Goal: Task Accomplishment & Management: Complete application form

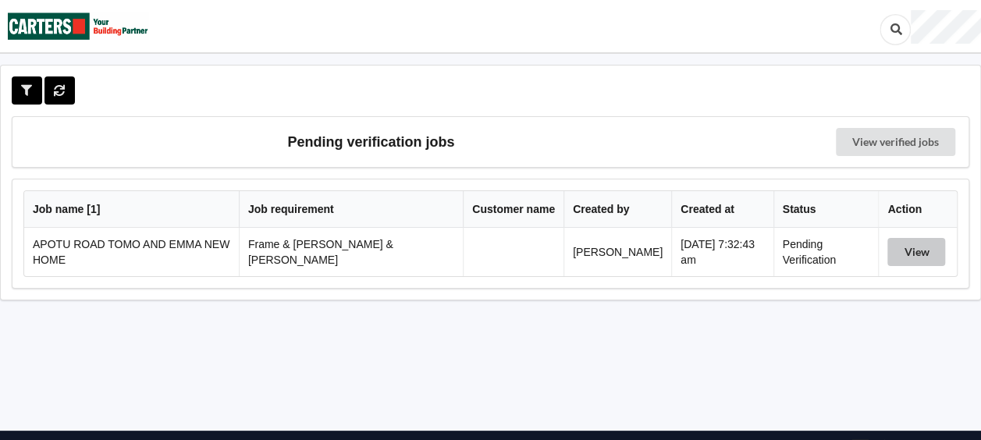
click at [900, 250] on button "View" at bounding box center [917, 252] width 58 height 28
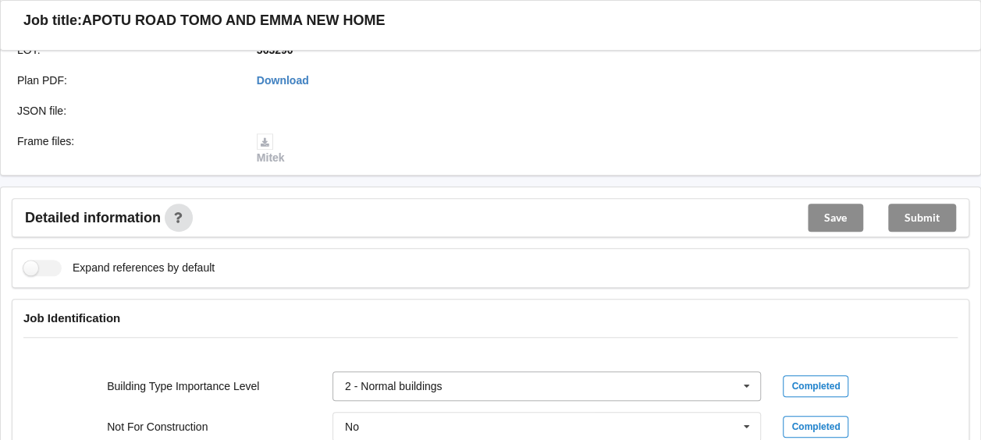
scroll to position [624, 0]
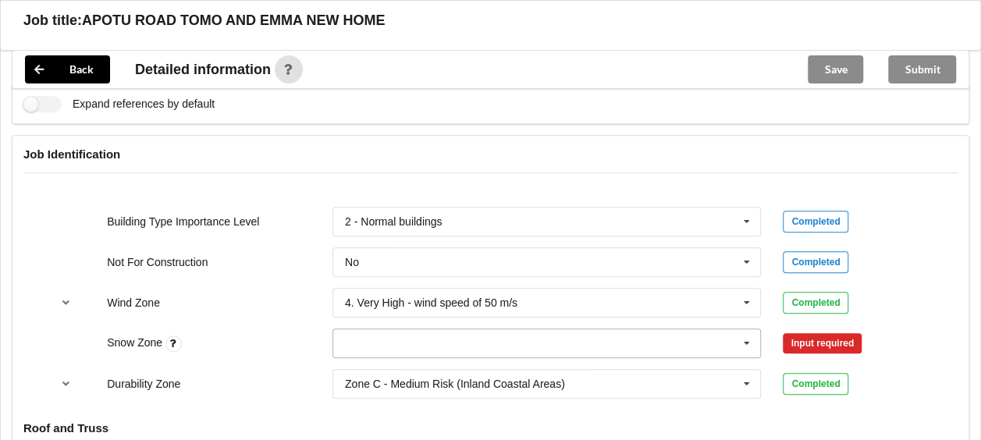
click at [746, 329] on icon at bounding box center [746, 343] width 23 height 29
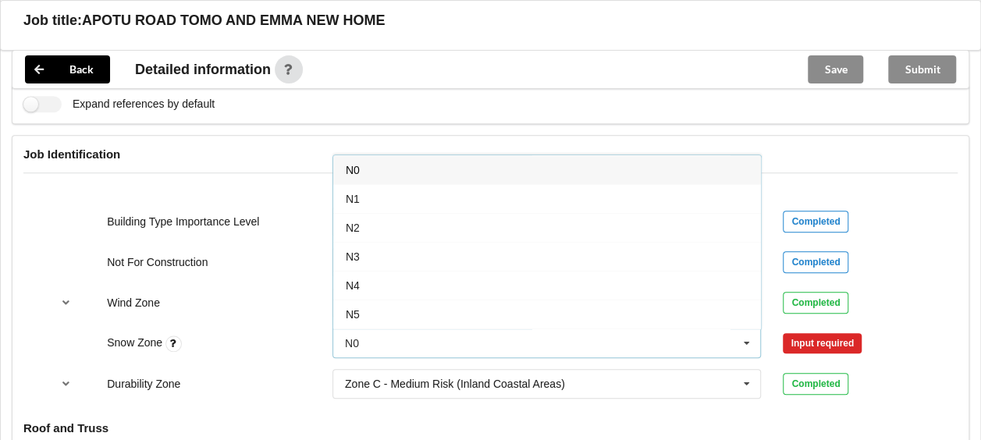
click at [397, 155] on div "N0" at bounding box center [547, 169] width 428 height 29
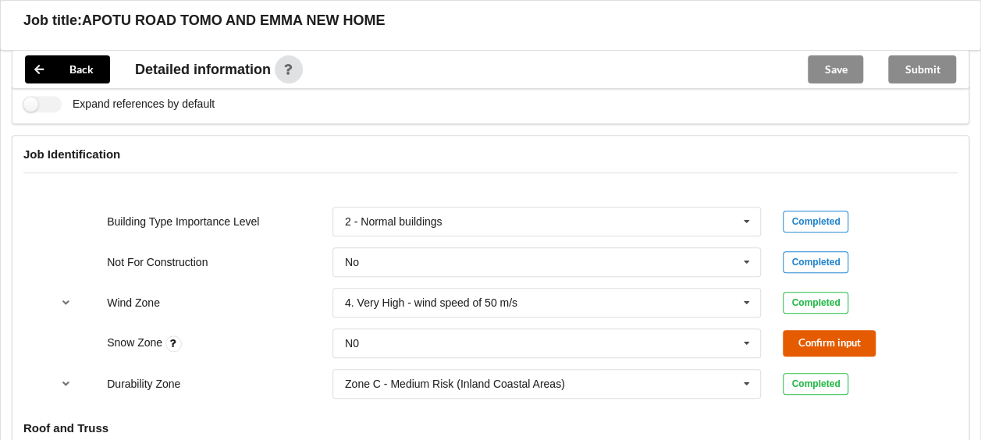
click at [815, 330] on button "Confirm input" at bounding box center [829, 343] width 93 height 26
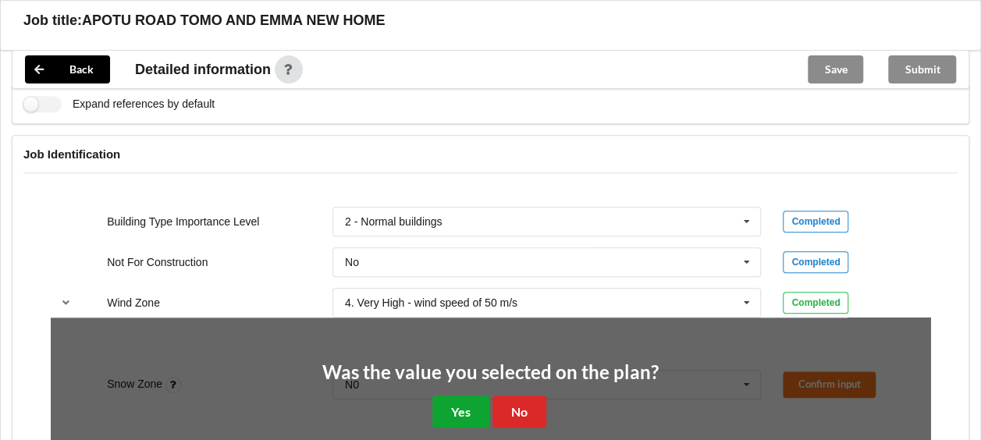
click at [457, 396] on button "Yes" at bounding box center [460, 412] width 57 height 32
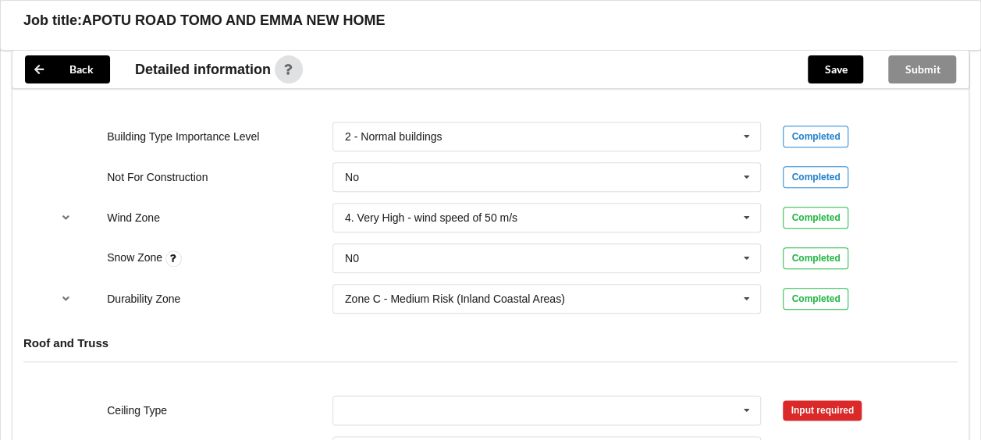
scroll to position [859, 0]
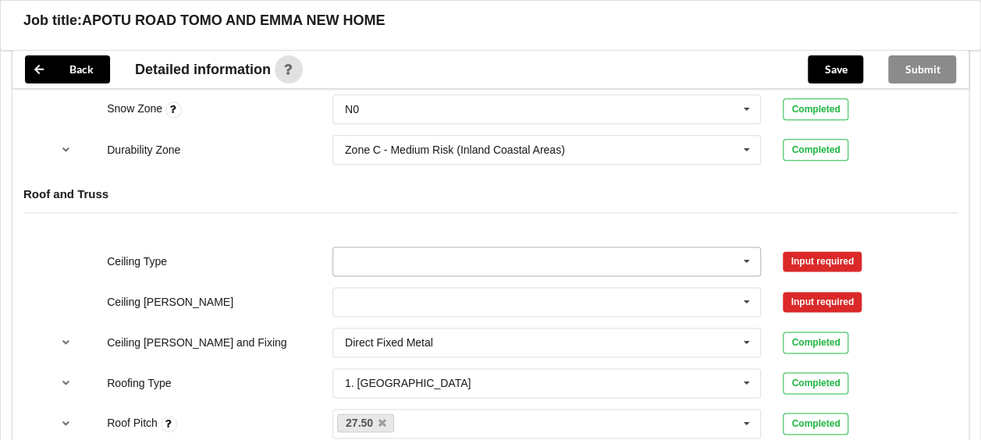
click at [743, 247] on icon at bounding box center [746, 261] width 23 height 29
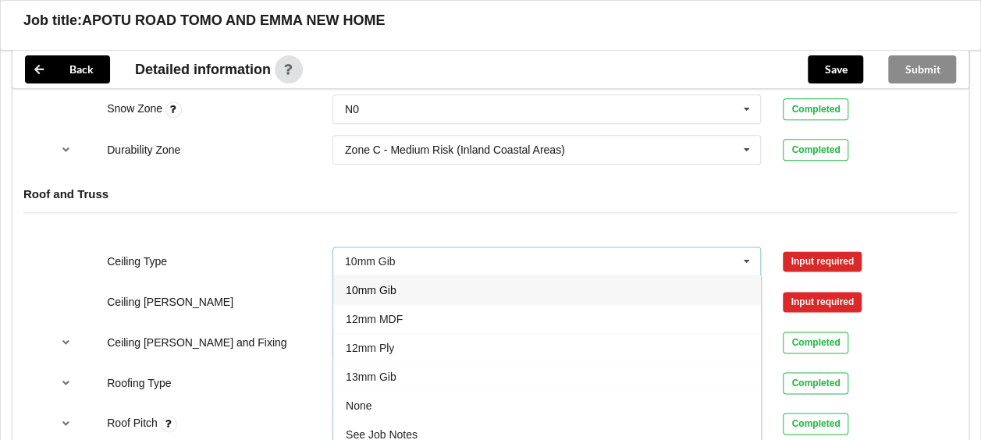
drag, startPoint x: 383, startPoint y: 356, endPoint x: 445, endPoint y: 330, distance: 67.6
click at [383, 371] on span "13mm Gib" at bounding box center [371, 377] width 51 height 12
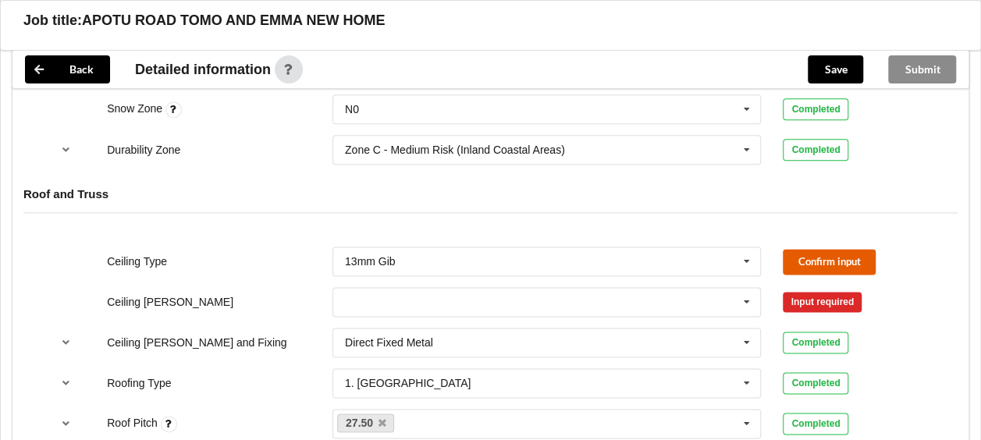
click at [817, 249] on button "Confirm input" at bounding box center [829, 262] width 93 height 26
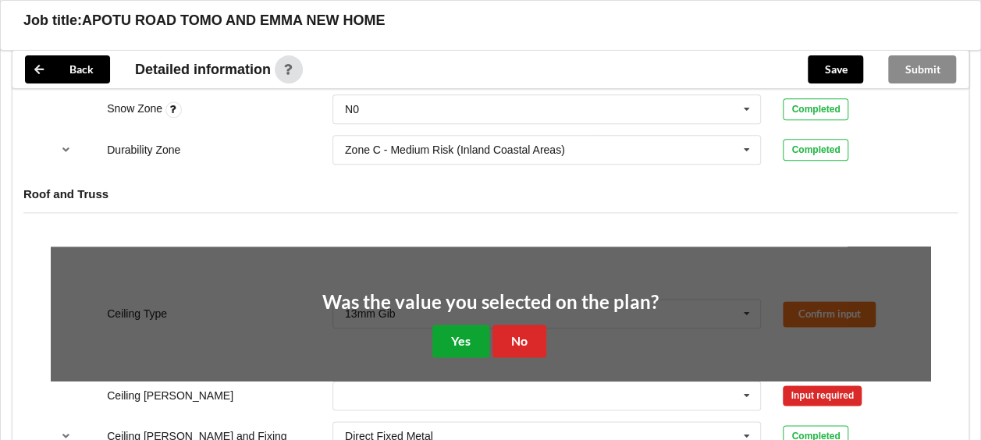
click at [465, 325] on button "Yes" at bounding box center [460, 341] width 57 height 32
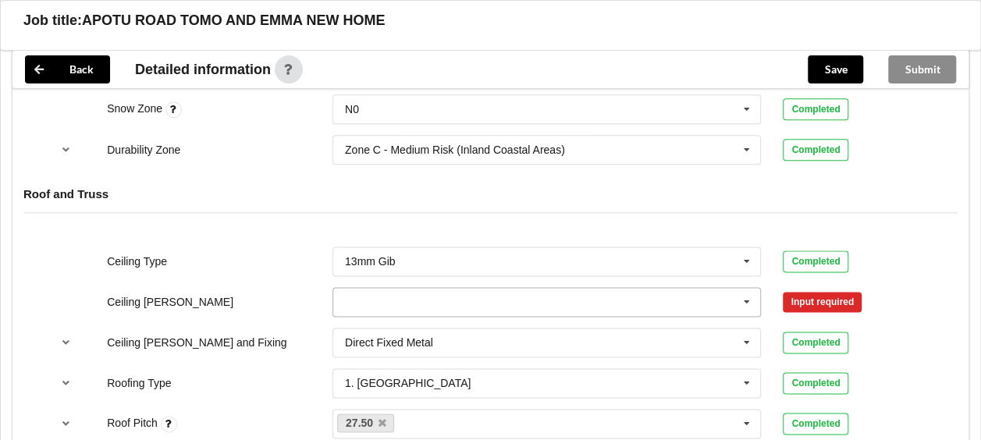
click at [751, 288] on icon at bounding box center [746, 302] width 23 height 29
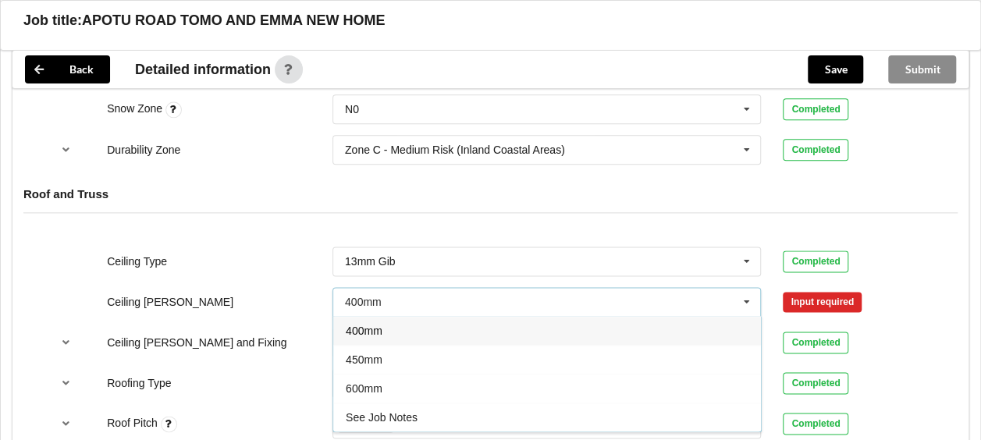
drag, startPoint x: 379, startPoint y: 361, endPoint x: 407, endPoint y: 349, distance: 30.4
click at [381, 374] on div "600mm" at bounding box center [547, 388] width 428 height 29
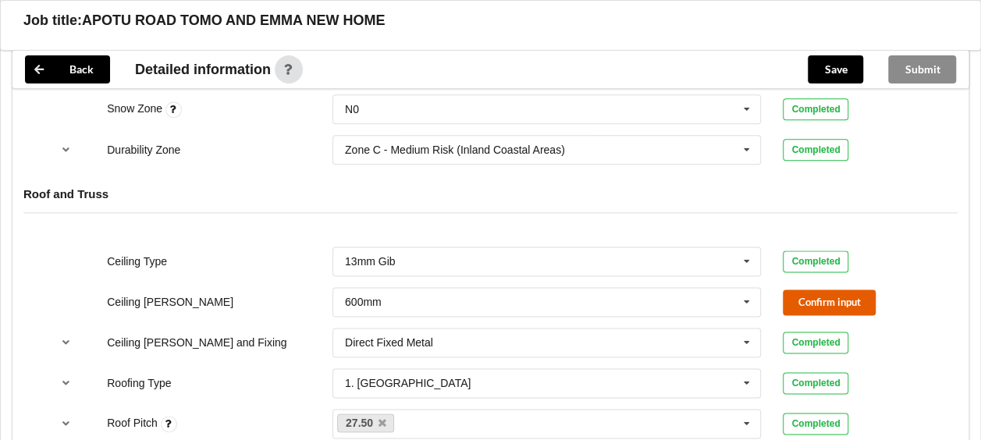
click at [812, 290] on button "Confirm input" at bounding box center [829, 303] width 93 height 26
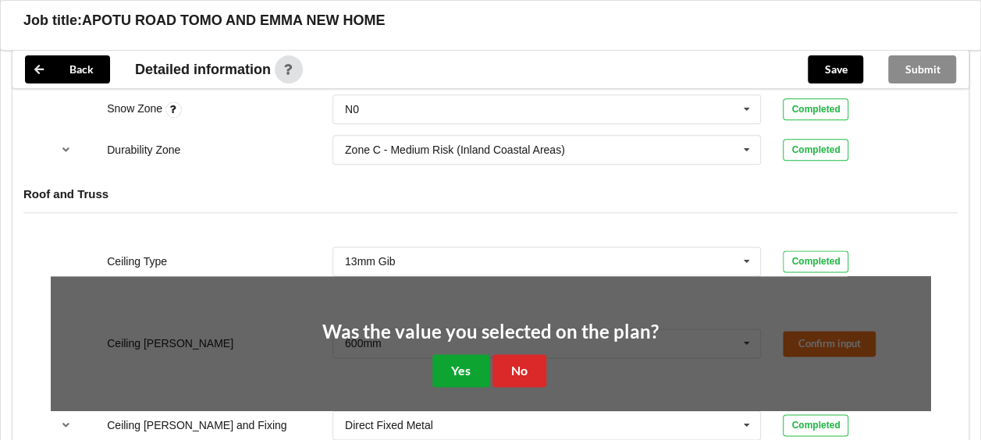
click at [465, 354] on button "Yes" at bounding box center [460, 370] width 57 height 32
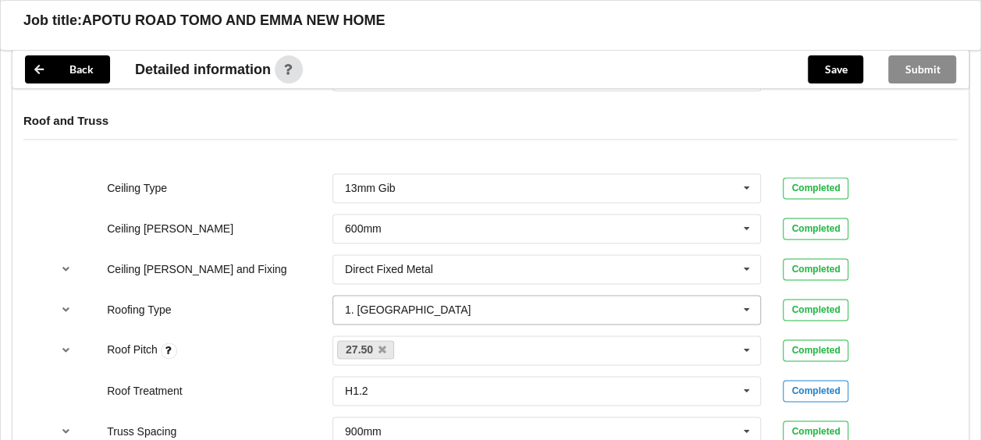
scroll to position [1093, 0]
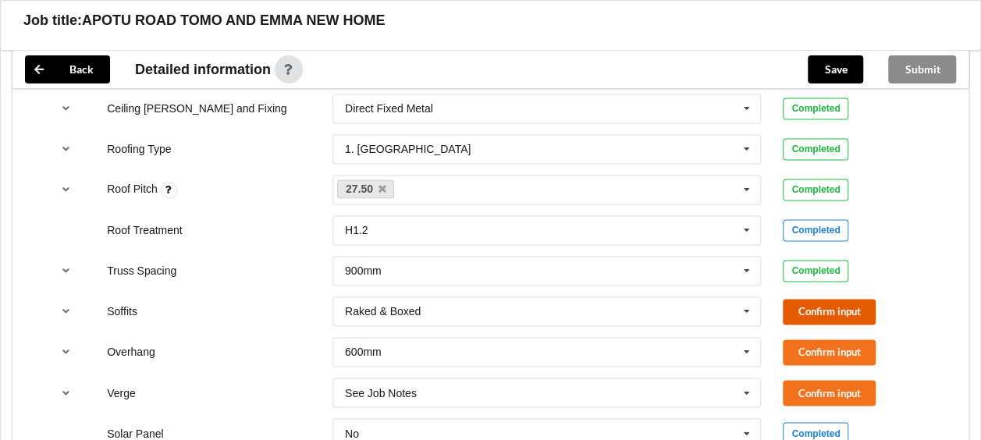
click at [793, 299] on button "Confirm input" at bounding box center [829, 312] width 93 height 26
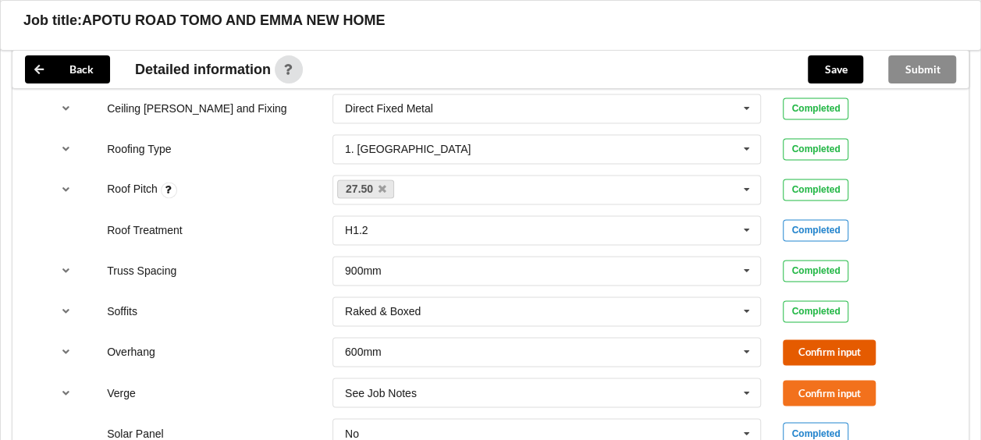
click at [794, 340] on button "Confirm input" at bounding box center [829, 353] width 93 height 26
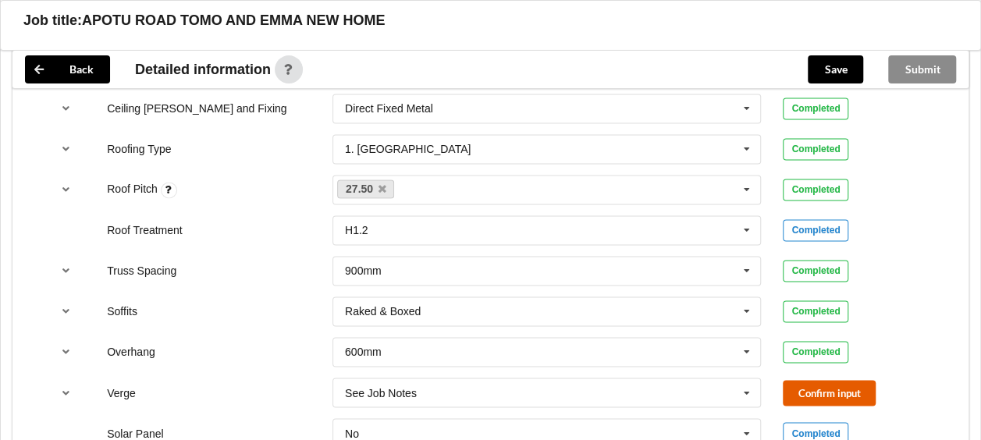
click at [799, 380] on button "Confirm input" at bounding box center [829, 393] width 93 height 26
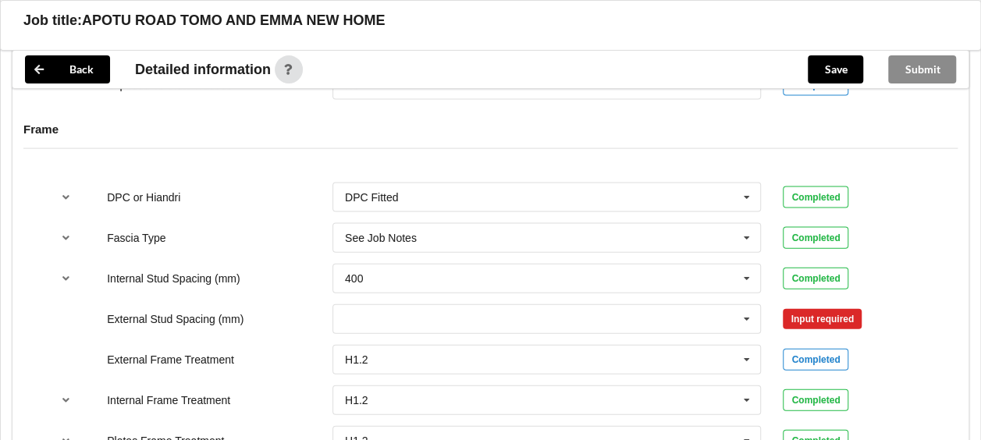
scroll to position [1639, 0]
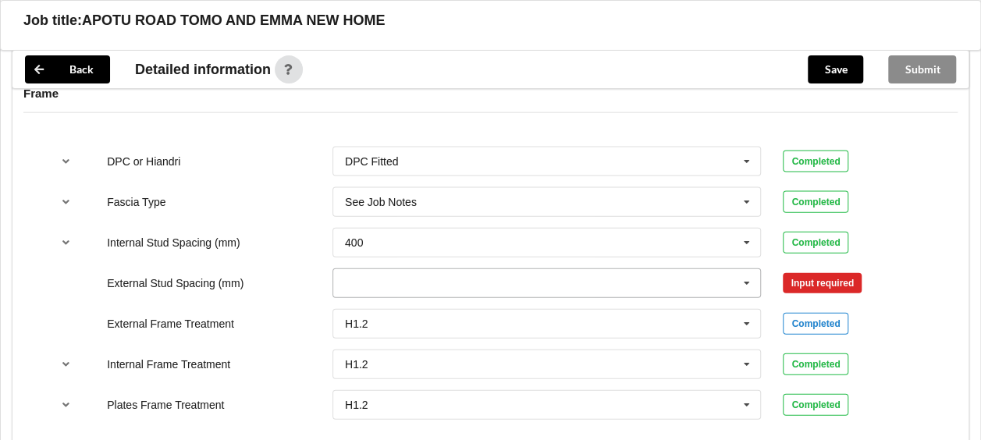
click at [747, 269] on icon at bounding box center [746, 283] width 23 height 29
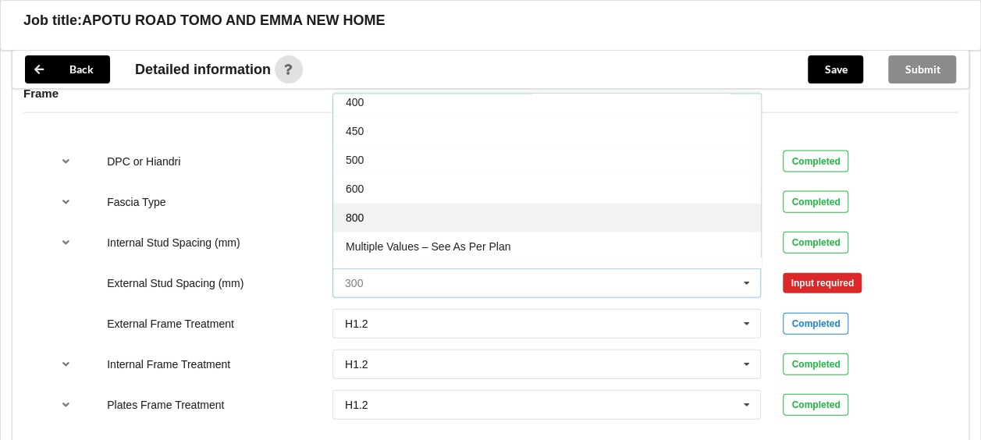
scroll to position [83, 0]
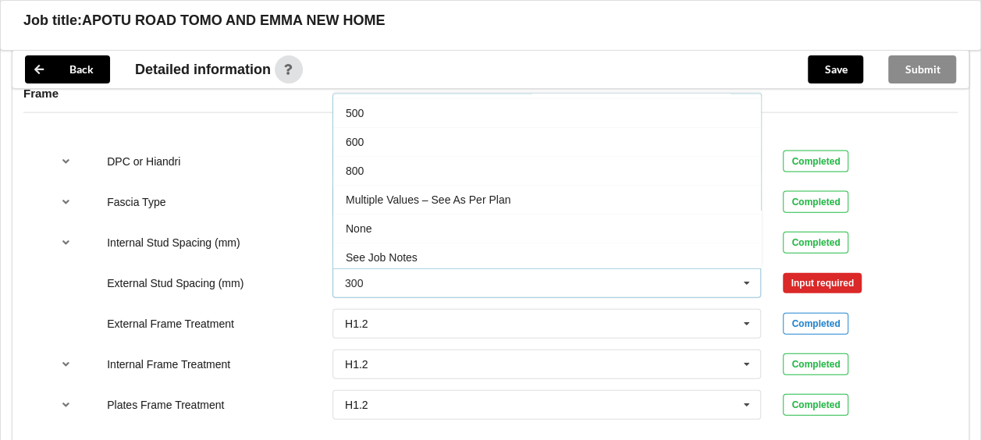
click at [470, 194] on span "Multiple Values – See As Per Plan" at bounding box center [428, 200] width 165 height 12
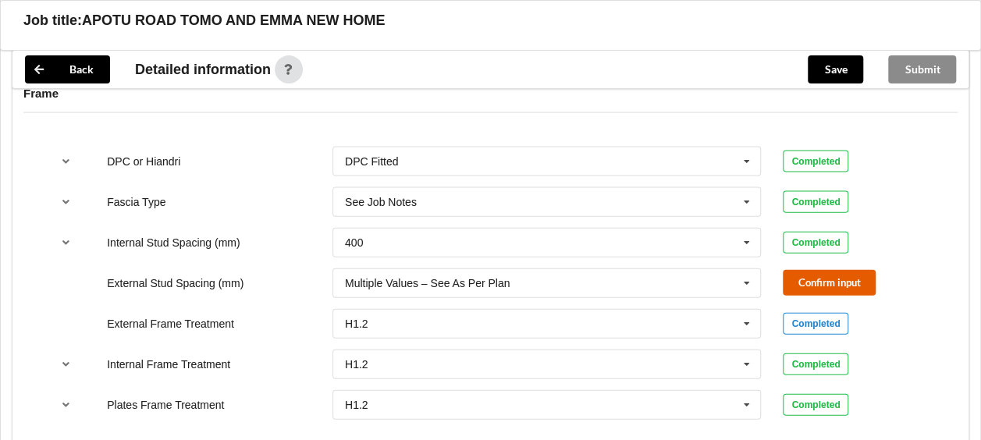
click at [831, 270] on button "Confirm input" at bounding box center [829, 283] width 93 height 26
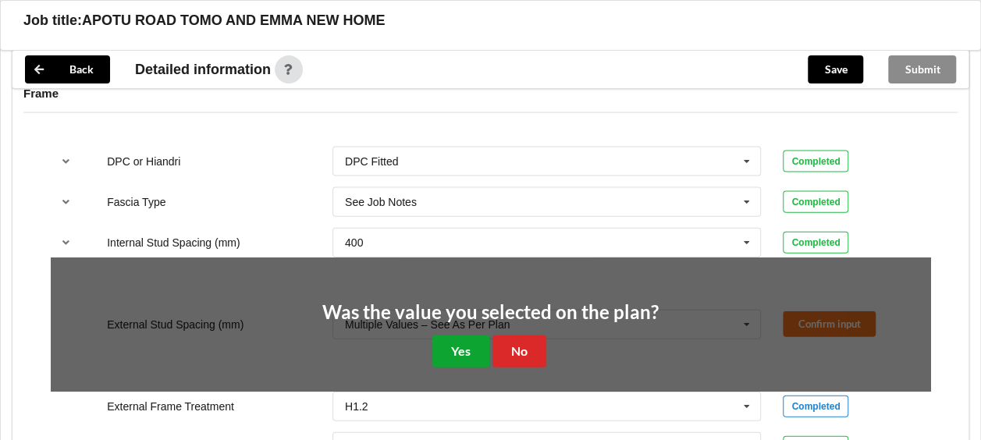
click at [445, 336] on button "Yes" at bounding box center [460, 352] width 57 height 32
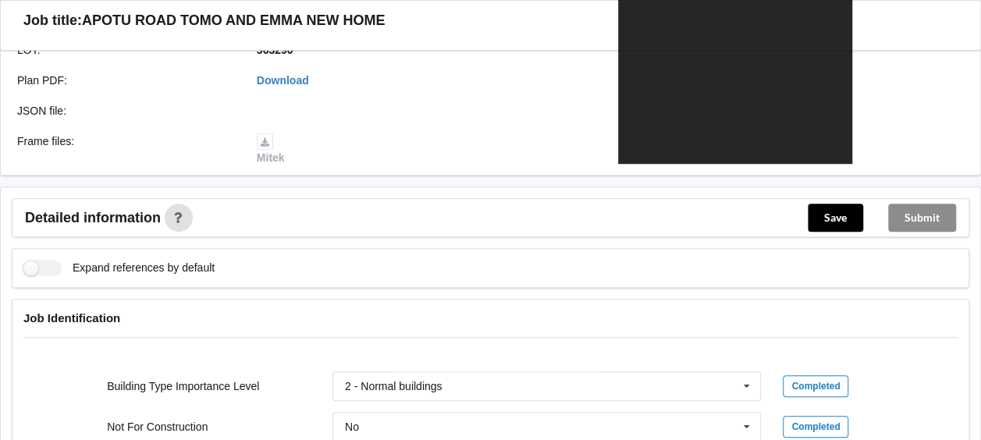
scroll to position [546, 0]
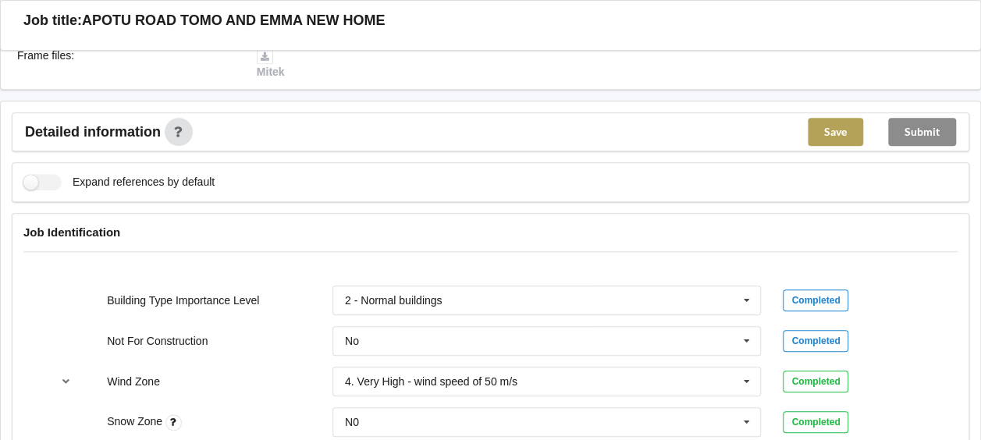
click at [842, 118] on button "Save" at bounding box center [835, 132] width 55 height 28
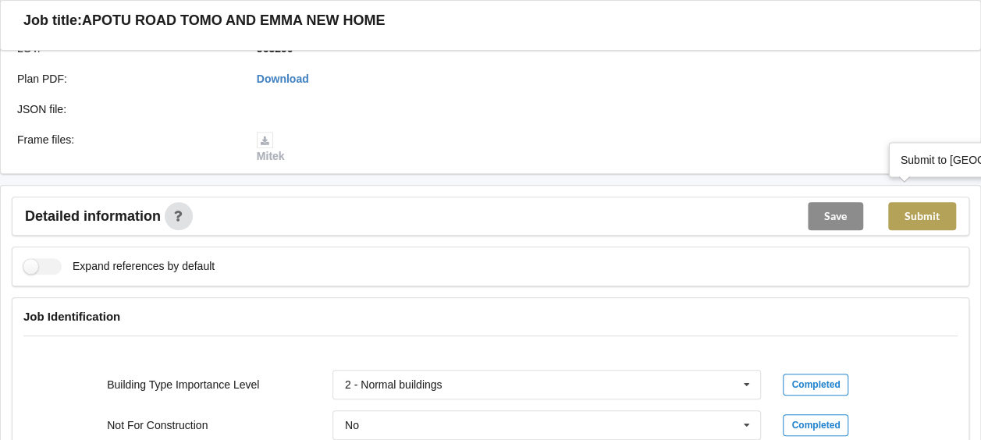
click at [920, 202] on button "Submit" at bounding box center [922, 216] width 68 height 28
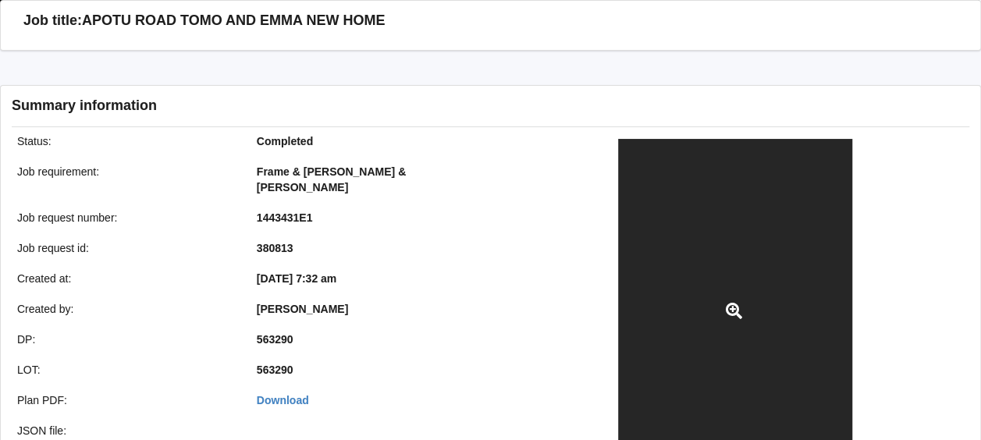
scroll to position [390, 0]
